Goal: Find specific page/section: Find specific page/section

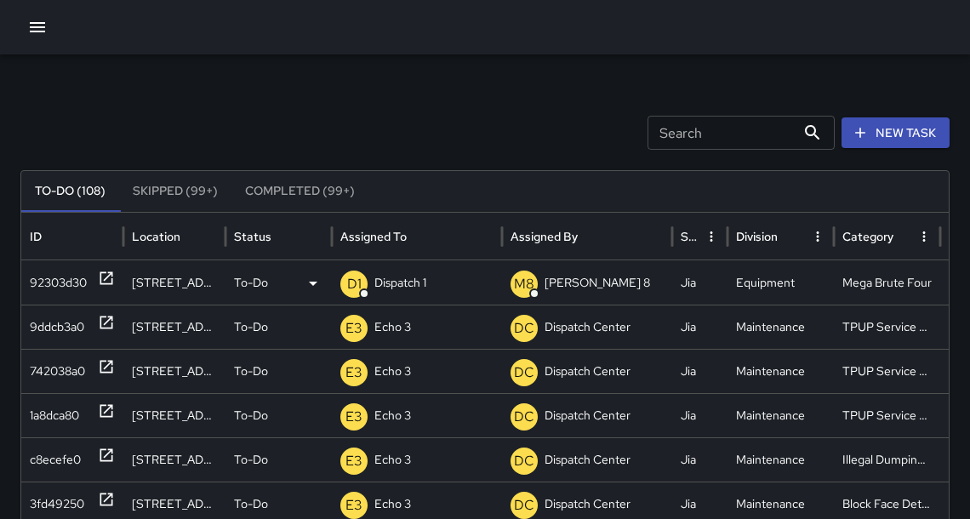
click at [414, 287] on p "Dispatch 1" at bounding box center [400, 282] width 52 height 43
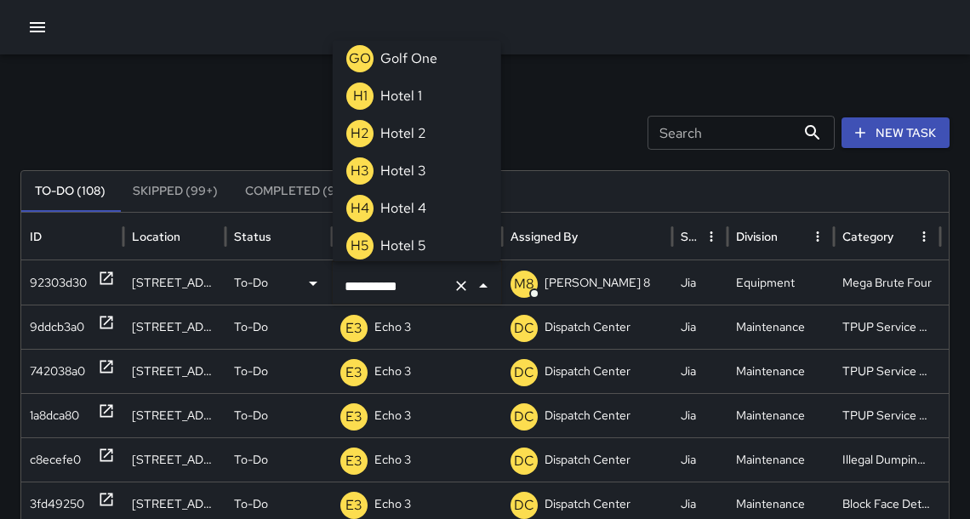
scroll to position [1804, 0]
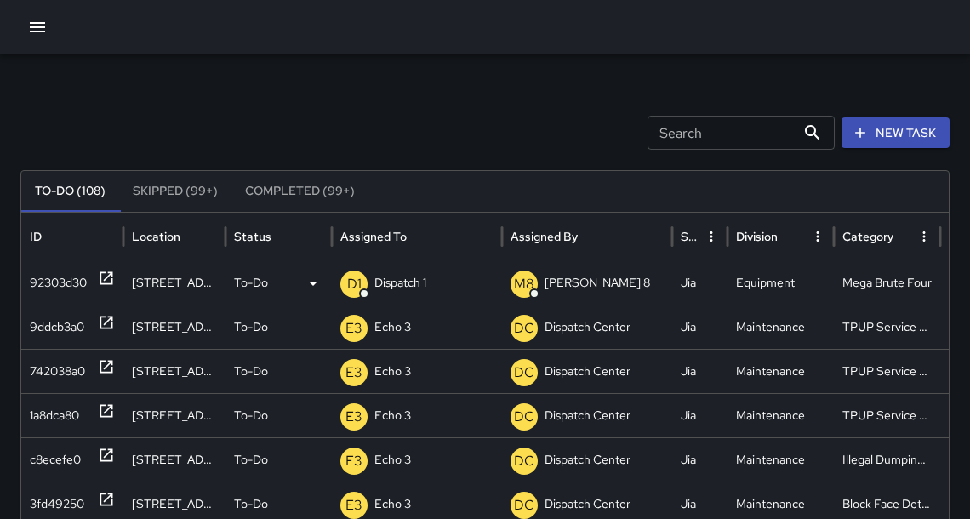
click at [103, 283] on icon at bounding box center [106, 278] width 17 height 17
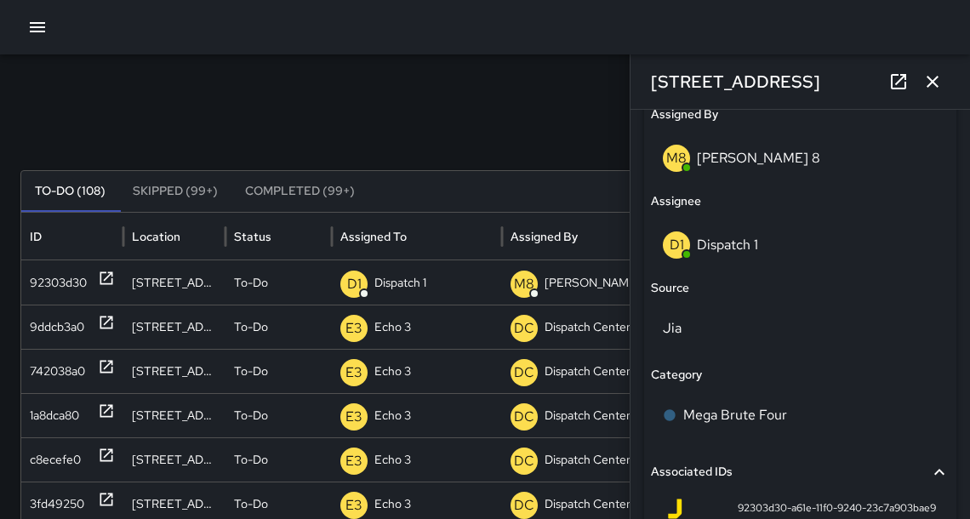
scroll to position [1024, 0]
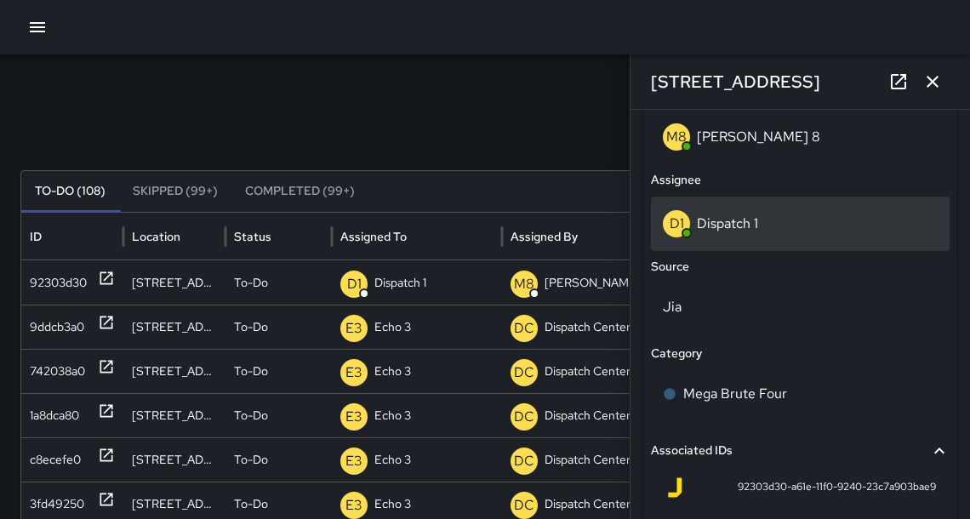
click at [707, 227] on p "Dispatch 1" at bounding box center [727, 223] width 61 height 18
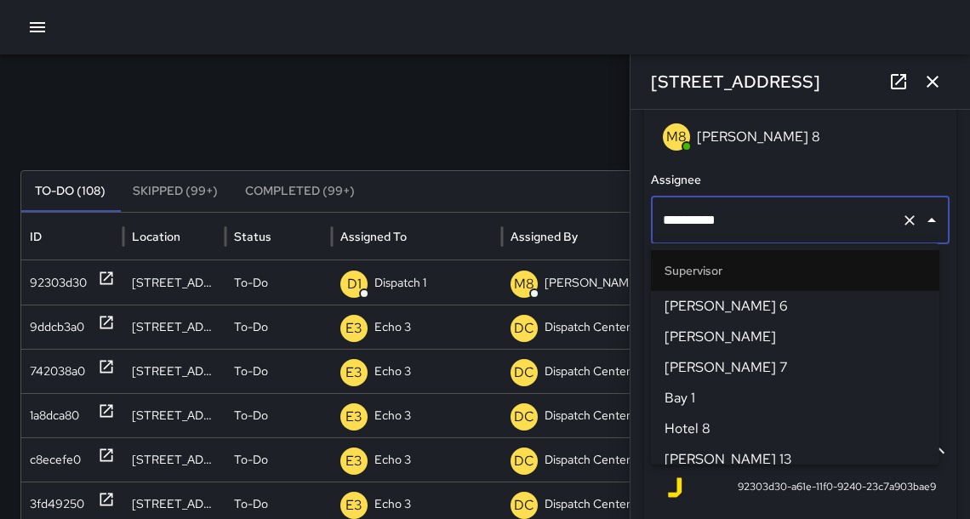
scroll to position [1232, 0]
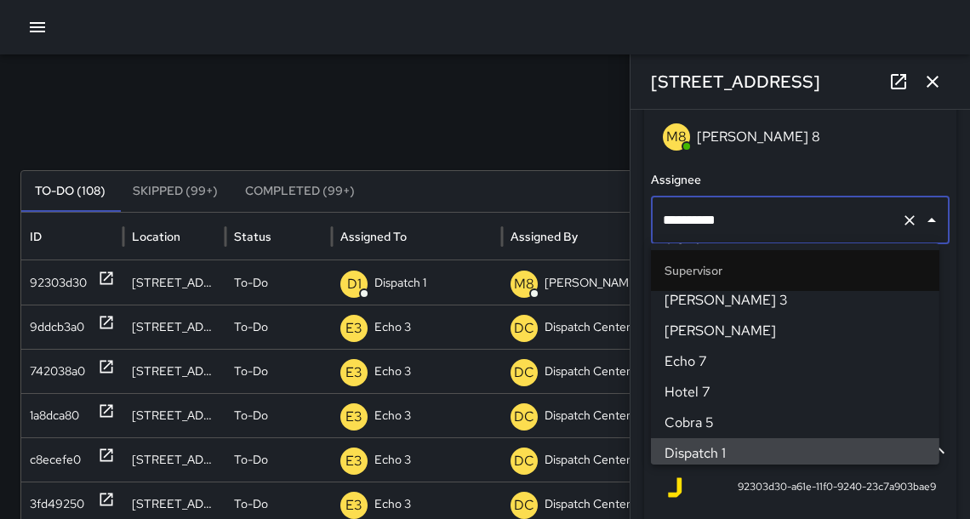
click at [707, 228] on input "**********" at bounding box center [777, 220] width 236 height 32
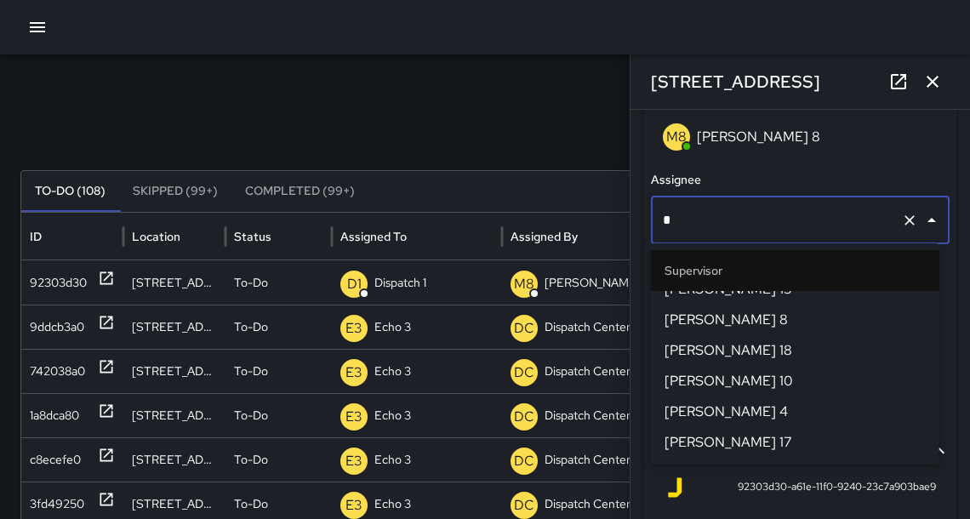
scroll to position [0, 0]
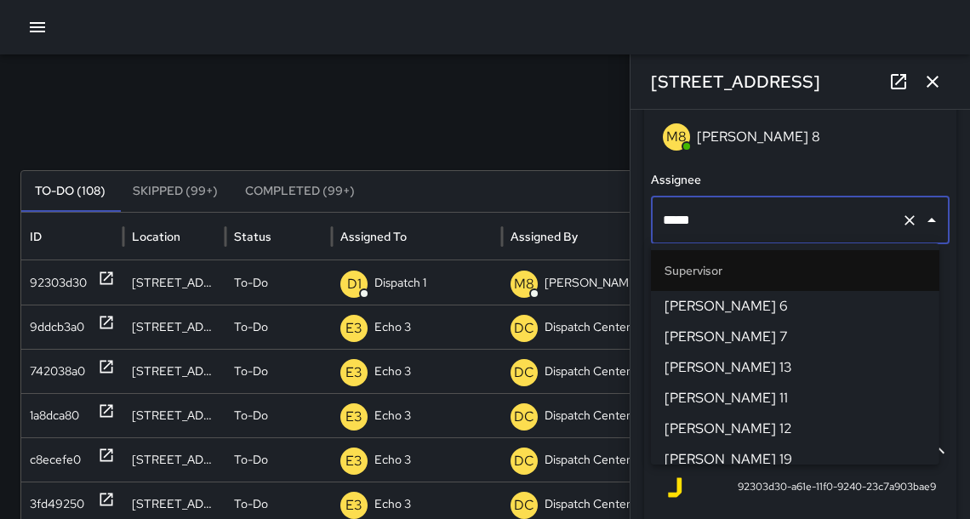
type input "******"
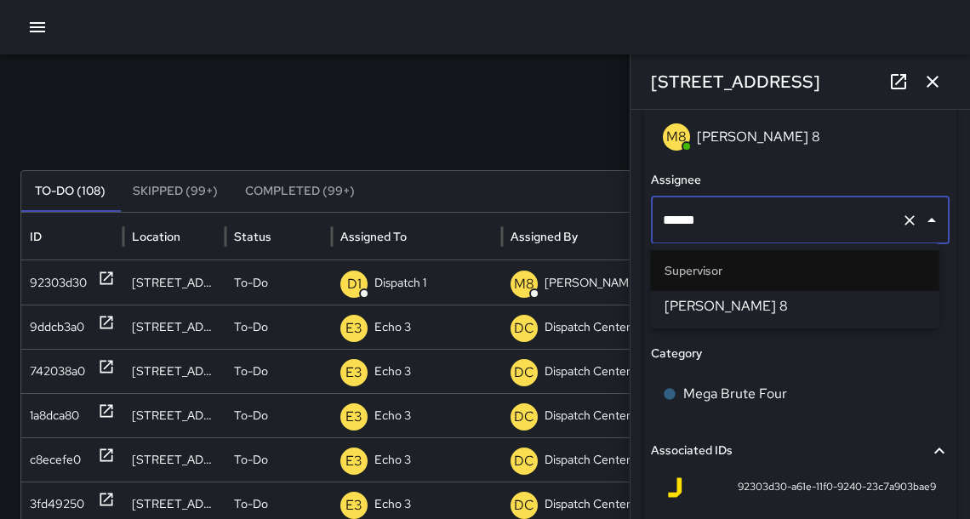
click at [705, 302] on span "[PERSON_NAME] 8" at bounding box center [795, 306] width 261 height 20
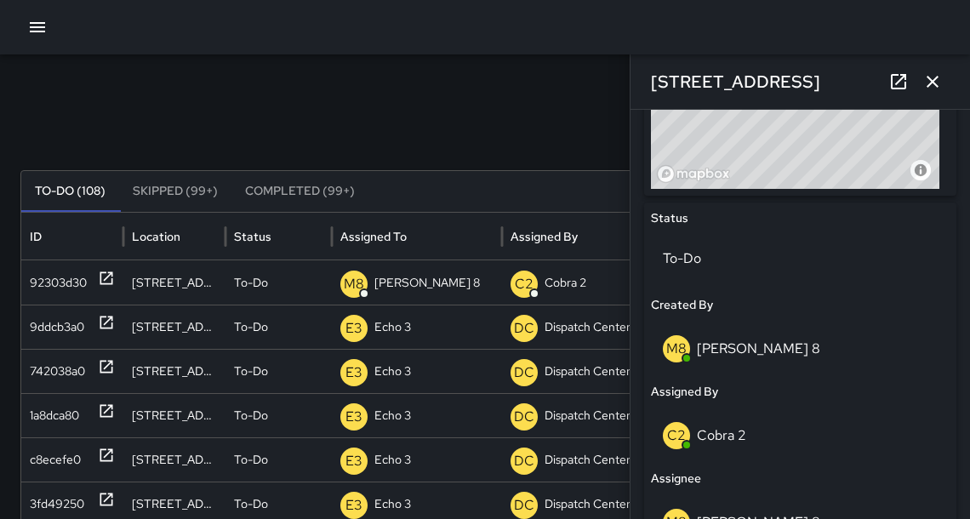
scroll to position [696, 0]
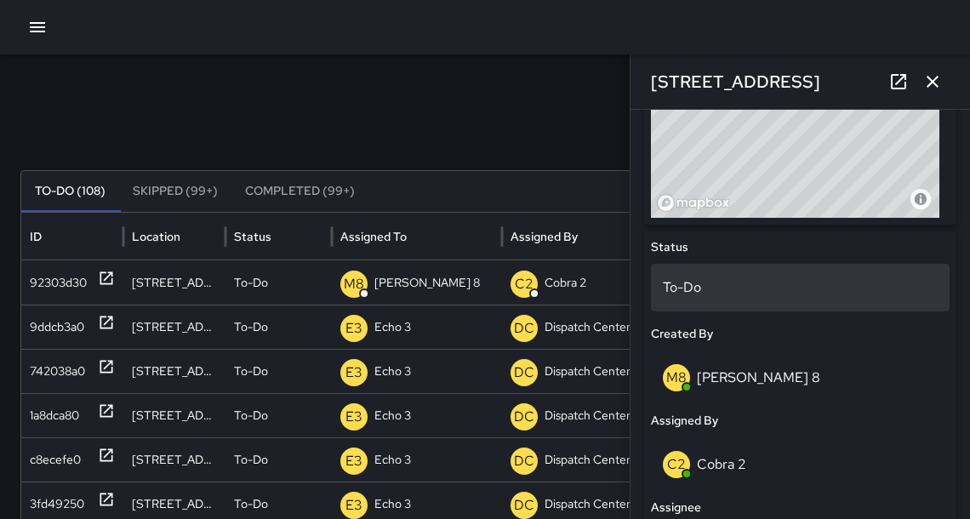
click at [712, 288] on p "To-Do" at bounding box center [800, 287] width 275 height 20
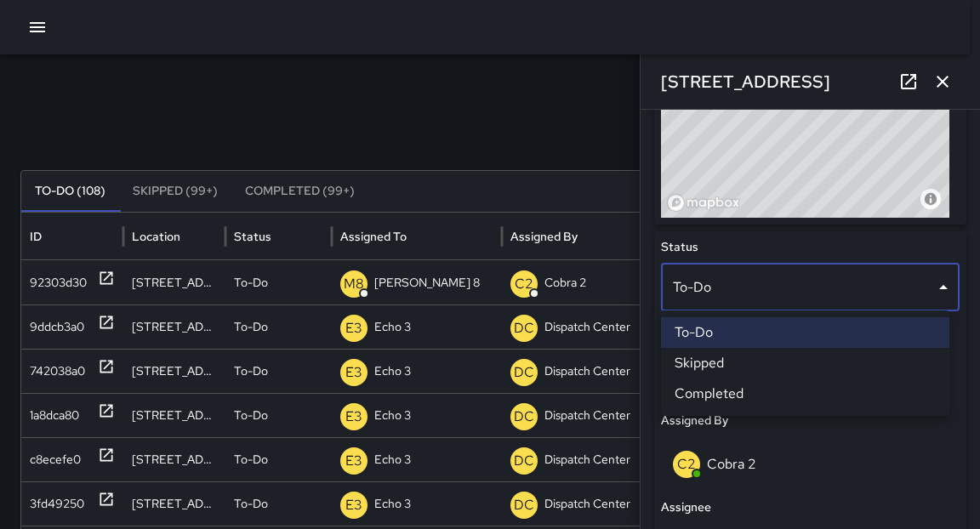
click at [737, 392] on li "Completed" at bounding box center [805, 394] width 289 height 31
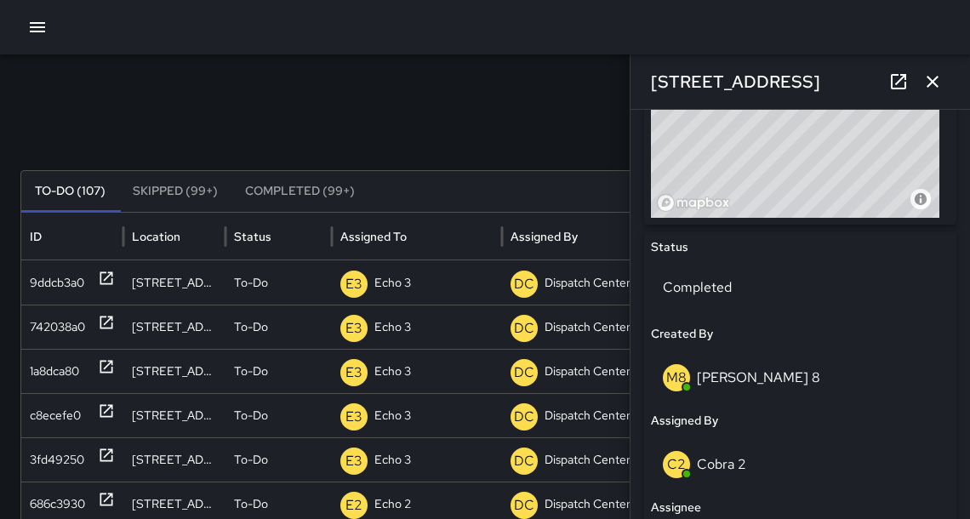
click at [923, 73] on icon "button" at bounding box center [933, 81] width 20 height 20
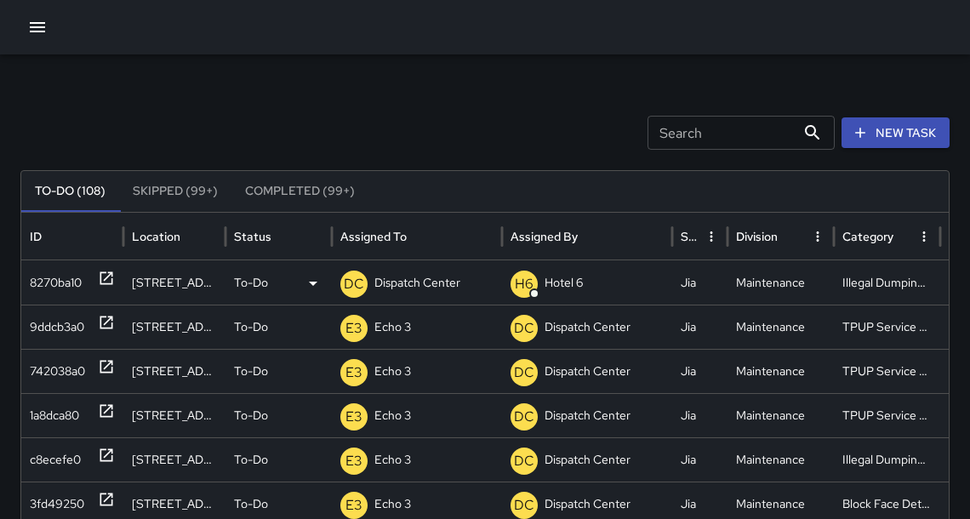
click at [106, 282] on icon at bounding box center [106, 278] width 17 height 17
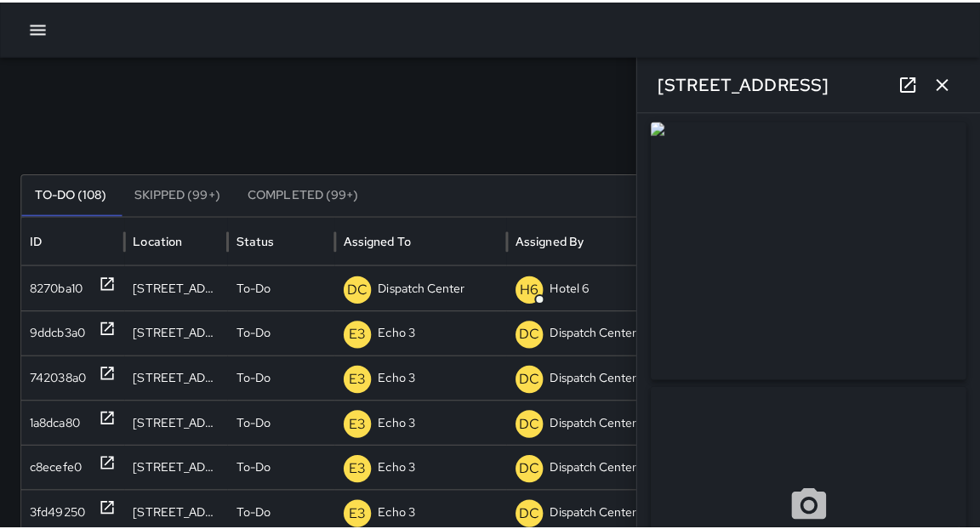
scroll to position [0, 0]
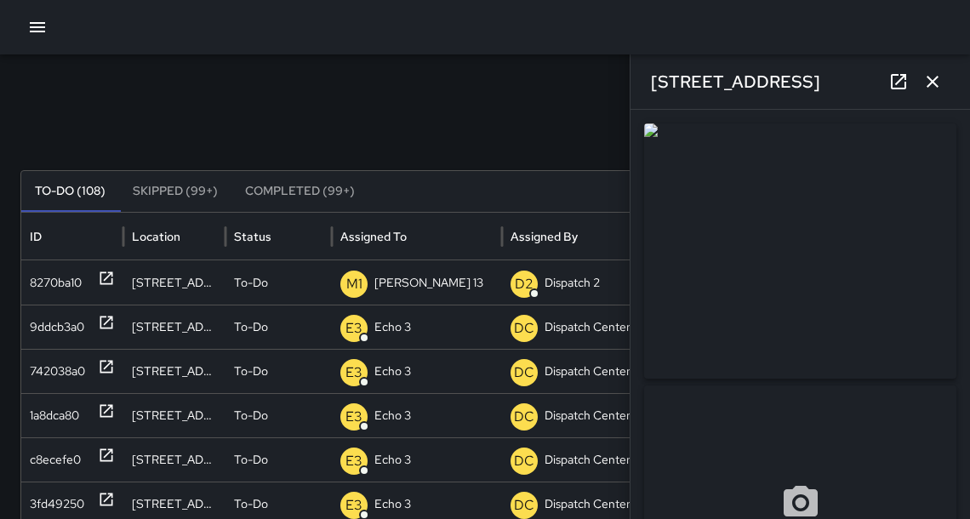
click at [937, 84] on icon "button" at bounding box center [933, 81] width 20 height 20
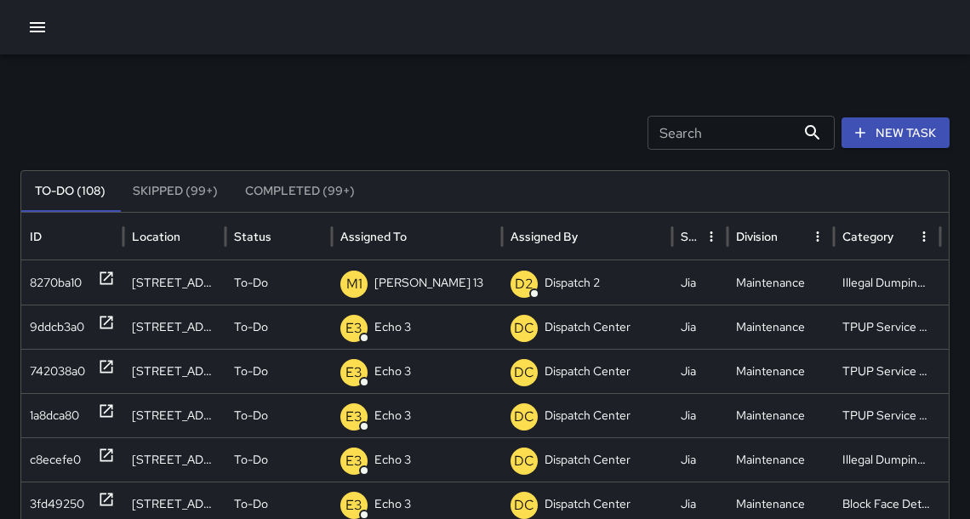
click at [32, 37] on button "button" at bounding box center [37, 27] width 34 height 34
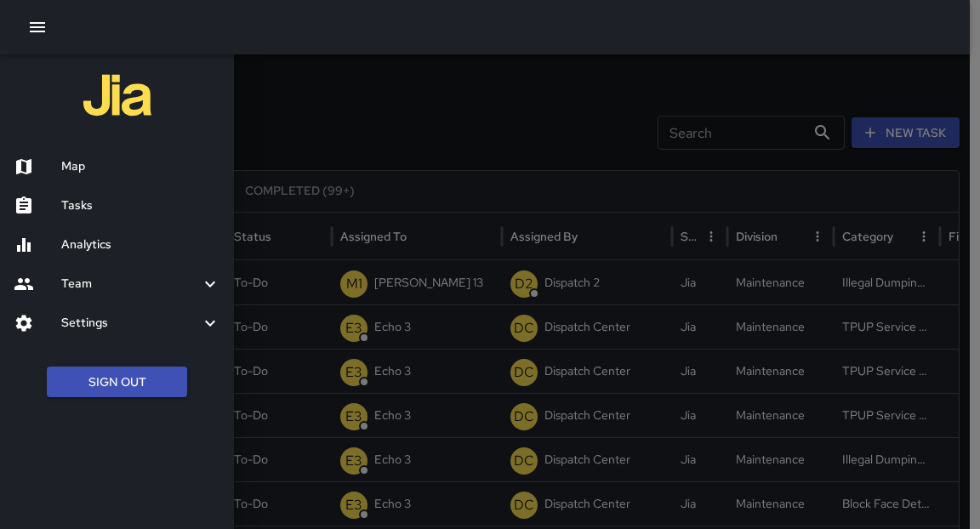
click at [414, 89] on div at bounding box center [490, 264] width 980 height 529
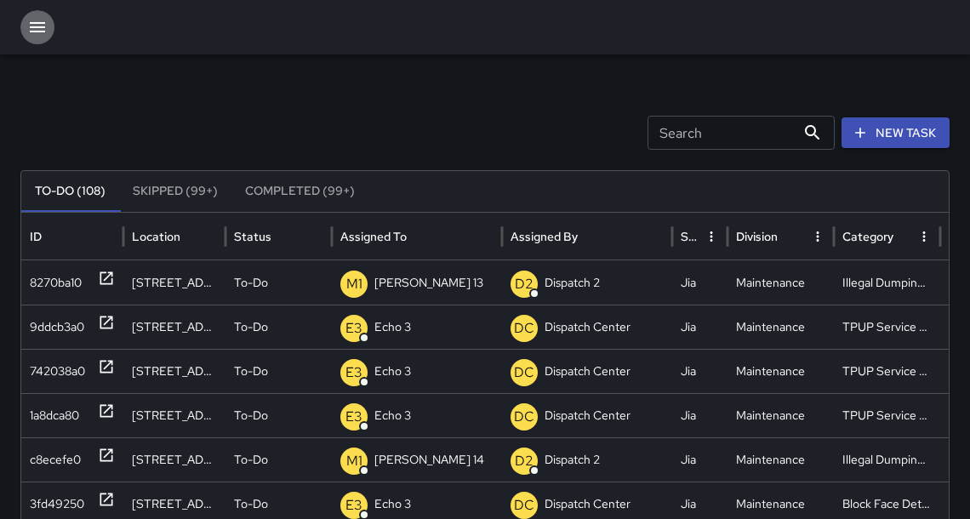
click at [34, 35] on icon "button" at bounding box center [37, 27] width 20 height 20
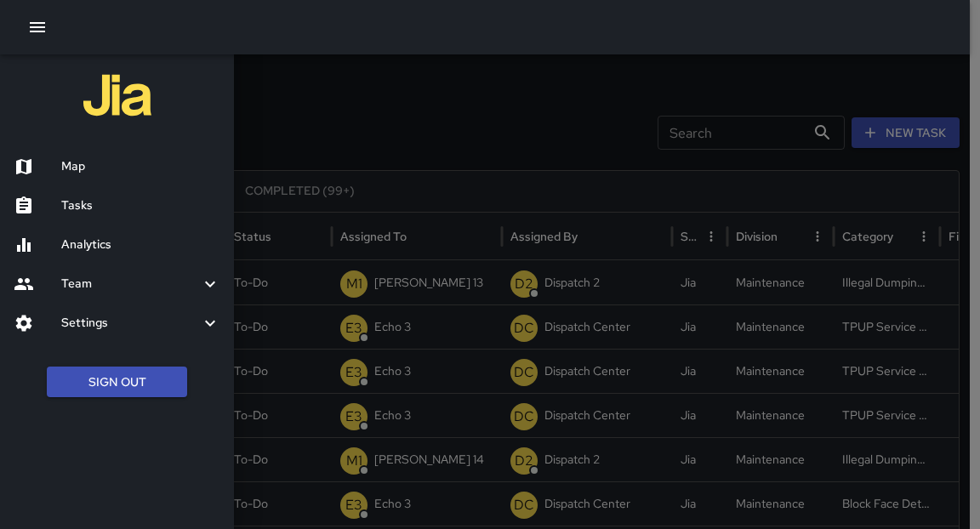
click at [91, 161] on h6 "Map" at bounding box center [140, 166] width 159 height 19
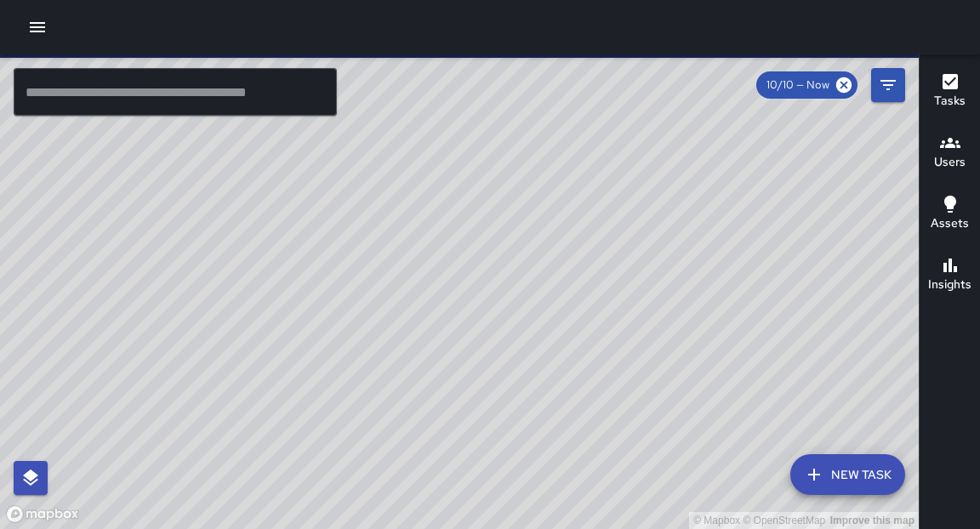
drag, startPoint x: 513, startPoint y: 380, endPoint x: 575, endPoint y: 289, distance: 110.5
click at [575, 289] on div "© Mapbox © OpenStreetMap Improve this map" at bounding box center [459, 291] width 919 height 475
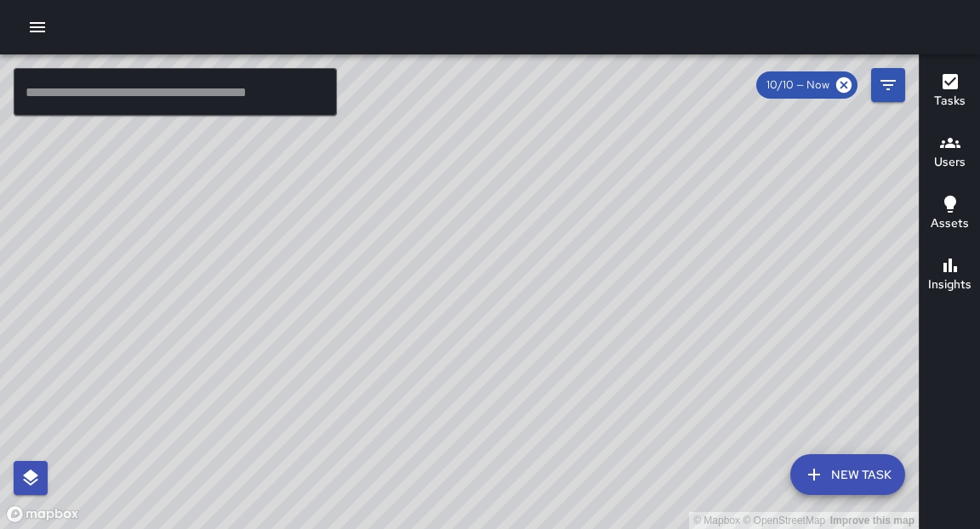
drag, startPoint x: 477, startPoint y: 300, endPoint x: 480, endPoint y: 422, distance: 122.6
click at [480, 422] on div "© Mapbox © OpenStreetMap Improve this map" at bounding box center [459, 291] width 919 height 475
drag, startPoint x: 500, startPoint y: 322, endPoint x: 382, endPoint y: 464, distance: 184.9
click at [382, 464] on div "© Mapbox © OpenStreetMap Improve this map" at bounding box center [459, 291] width 919 height 475
drag, startPoint x: 590, startPoint y: 121, endPoint x: 458, endPoint y: 295, distance: 218.7
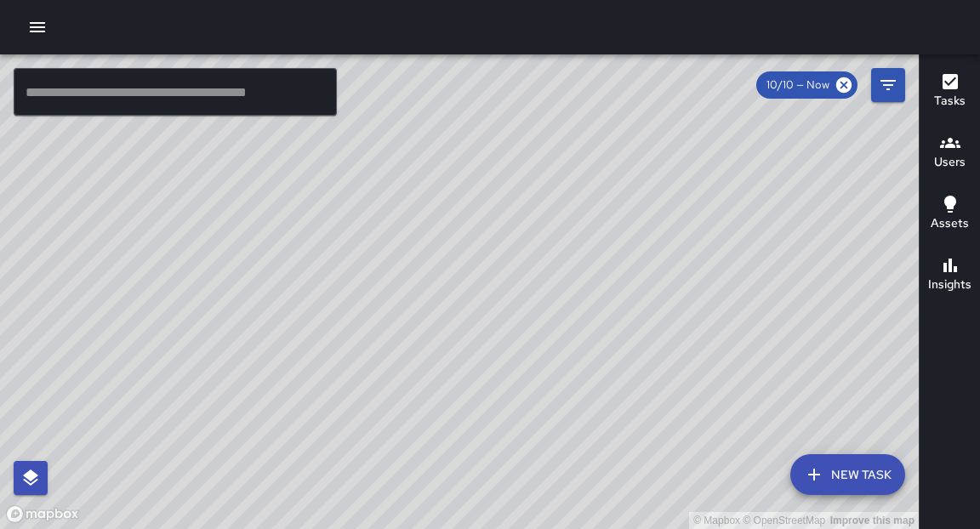
click at [458, 295] on div "© Mapbox © OpenStreetMap Improve this map" at bounding box center [459, 291] width 919 height 475
click at [449, 253] on div "© Mapbox © OpenStreetMap Improve this map" at bounding box center [459, 291] width 919 height 475
click at [479, 393] on div "© Mapbox © OpenStreetMap Improve this map" at bounding box center [459, 291] width 919 height 475
click at [511, 346] on div "© Mapbox © OpenStreetMap Improve this map" at bounding box center [459, 291] width 919 height 475
drag, startPoint x: 491, startPoint y: 459, endPoint x: 547, endPoint y: 312, distance: 156.8
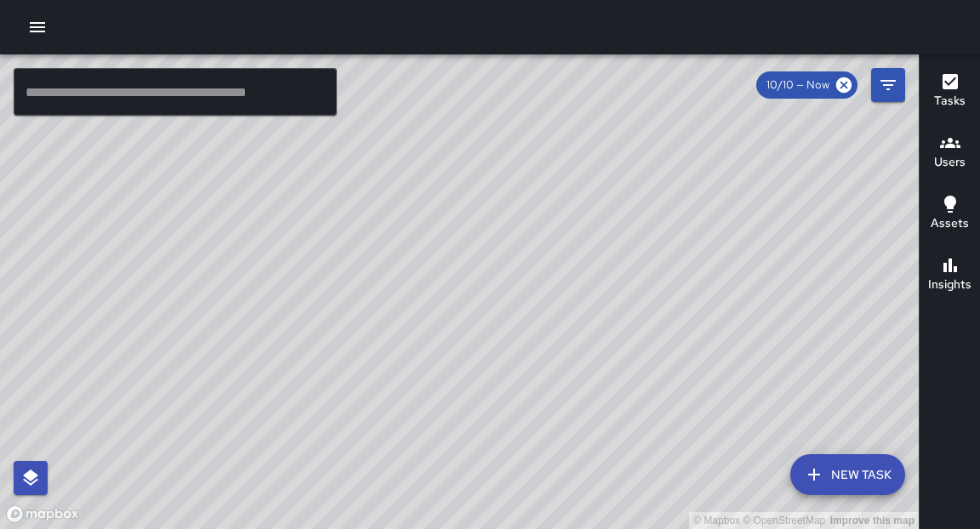
click at [547, 312] on div "© Mapbox © OpenStreetMap Improve this map" at bounding box center [459, 291] width 919 height 475
click at [525, 518] on div "© Mapbox © OpenStreetMap Improve this map" at bounding box center [459, 291] width 919 height 475
drag, startPoint x: 510, startPoint y: 360, endPoint x: 506, endPoint y: 292, distance: 68.2
click at [506, 292] on div "© Mapbox © OpenStreetMap Improve this map" at bounding box center [459, 291] width 919 height 475
drag, startPoint x: 548, startPoint y: 380, endPoint x: 585, endPoint y: 332, distance: 60.1
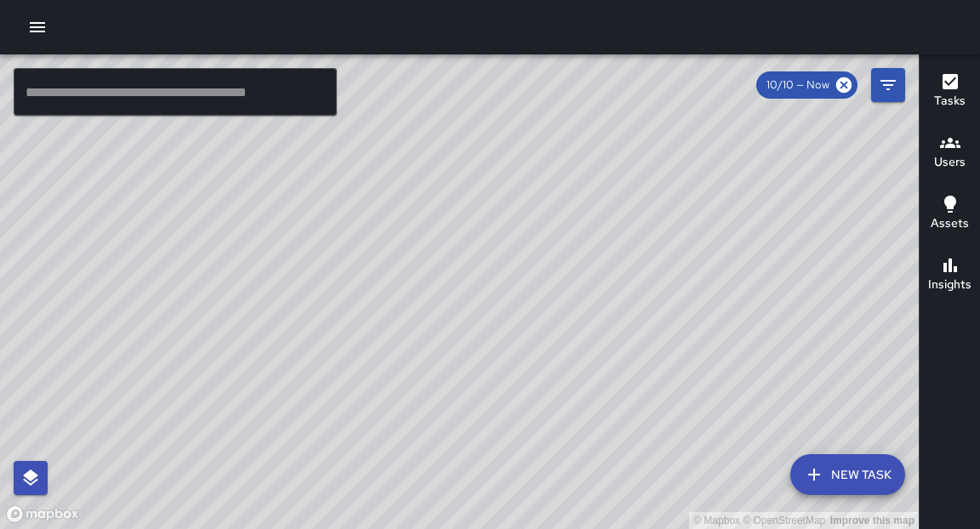
click at [585, 332] on div "© Mapbox © OpenStreetMap Improve this map" at bounding box center [459, 291] width 919 height 475
drag, startPoint x: 545, startPoint y: 468, endPoint x: 587, endPoint y: 386, distance: 92.9
click at [587, 386] on div "© Mapbox © OpenStreetMap Improve this map" at bounding box center [459, 291] width 919 height 475
drag, startPoint x: 559, startPoint y: 363, endPoint x: 570, endPoint y: 323, distance: 40.7
click at [570, 323] on div "© Mapbox © OpenStreetMap Improve this map" at bounding box center [459, 291] width 919 height 475
